Goal: Book appointment/travel/reservation

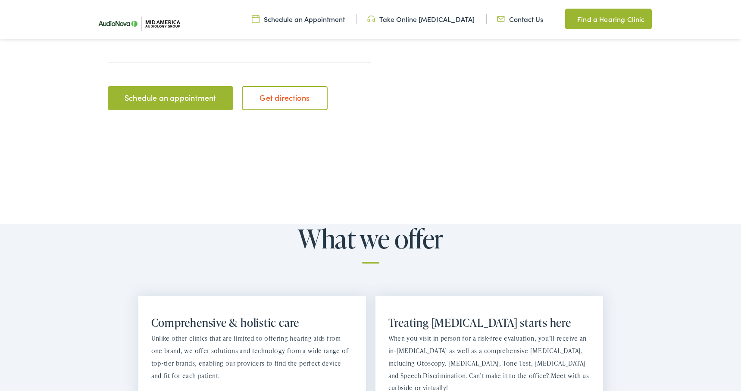
scroll to position [417, 0]
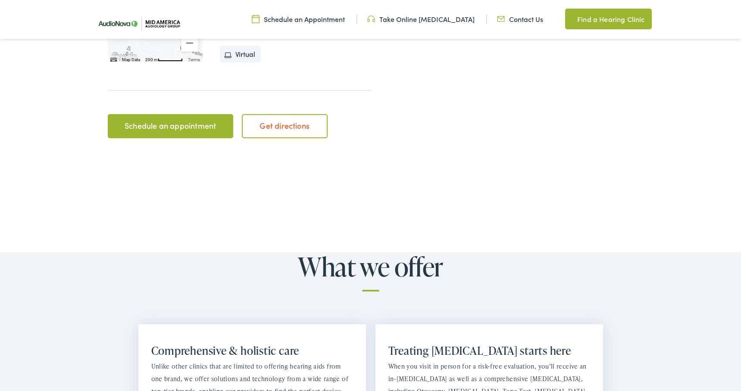
click at [217, 128] on link "Schedule an appointment" at bounding box center [170, 126] width 125 height 24
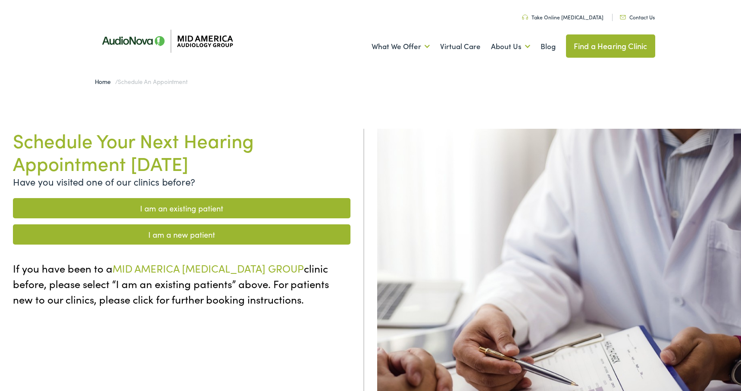
click at [264, 204] on link "I am an existing patient" at bounding box center [182, 208] width 338 height 20
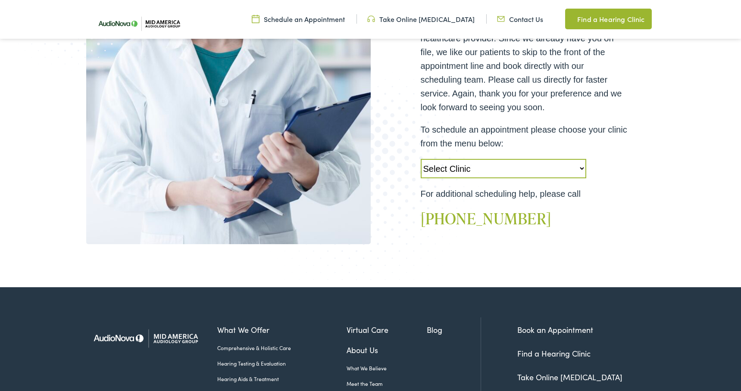
scroll to position [251, 0]
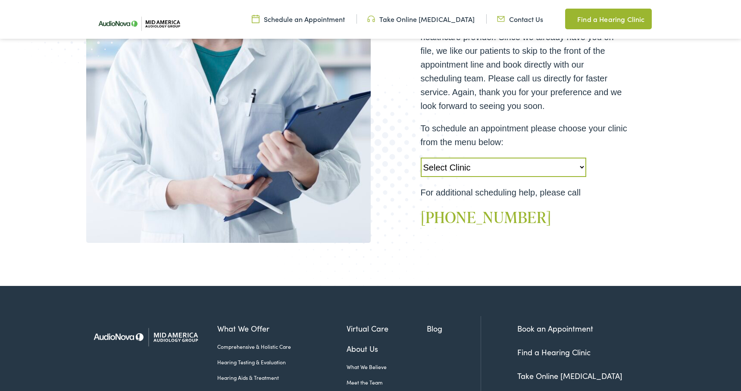
click at [519, 175] on select "Select Clinic Alton-IL-AudioNova 3511 College Ave Creve Coeur-MO-AudioNova 1235…" at bounding box center [504, 167] width 166 height 19
select select "https://midamerica.alpacaaudiology.com/locations/st-louis-mo/"
click at [421, 158] on select "Select Clinic Alton-IL-AudioNova 3511 College Ave Creve Coeur-MO-AudioNova 1235…" at bounding box center [504, 167] width 166 height 19
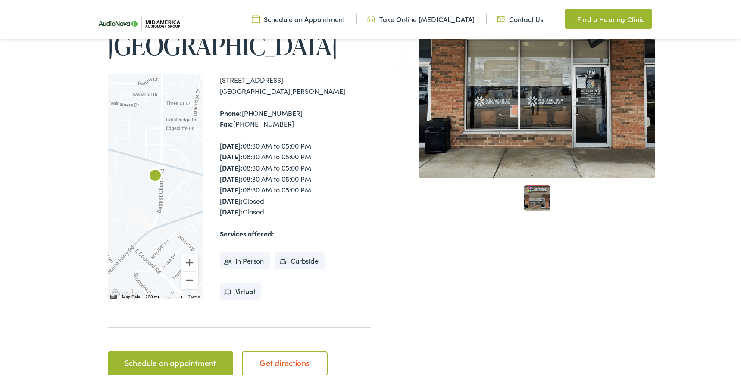
scroll to position [176, 0]
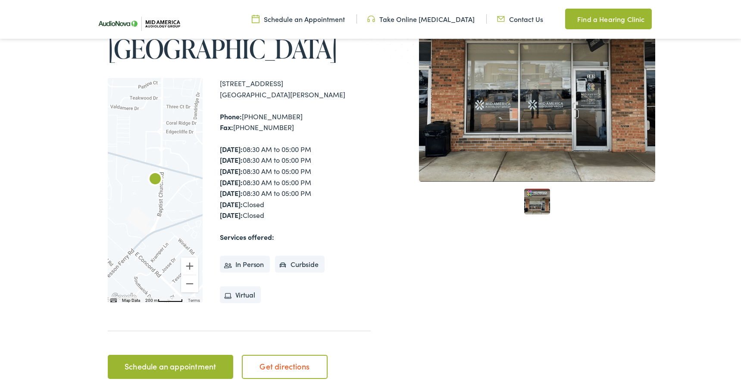
drag, startPoint x: 219, startPoint y: 81, endPoint x: 277, endPoint y: 87, distance: 57.6
click at [277, 87] on div "183 Concord Plaza Shopping Center St. Louis , MO 63128" at bounding box center [295, 89] width 151 height 22
click at [284, 365] on link "Get directions" at bounding box center [285, 367] width 86 height 24
